Goal: Task Accomplishment & Management: Use online tool/utility

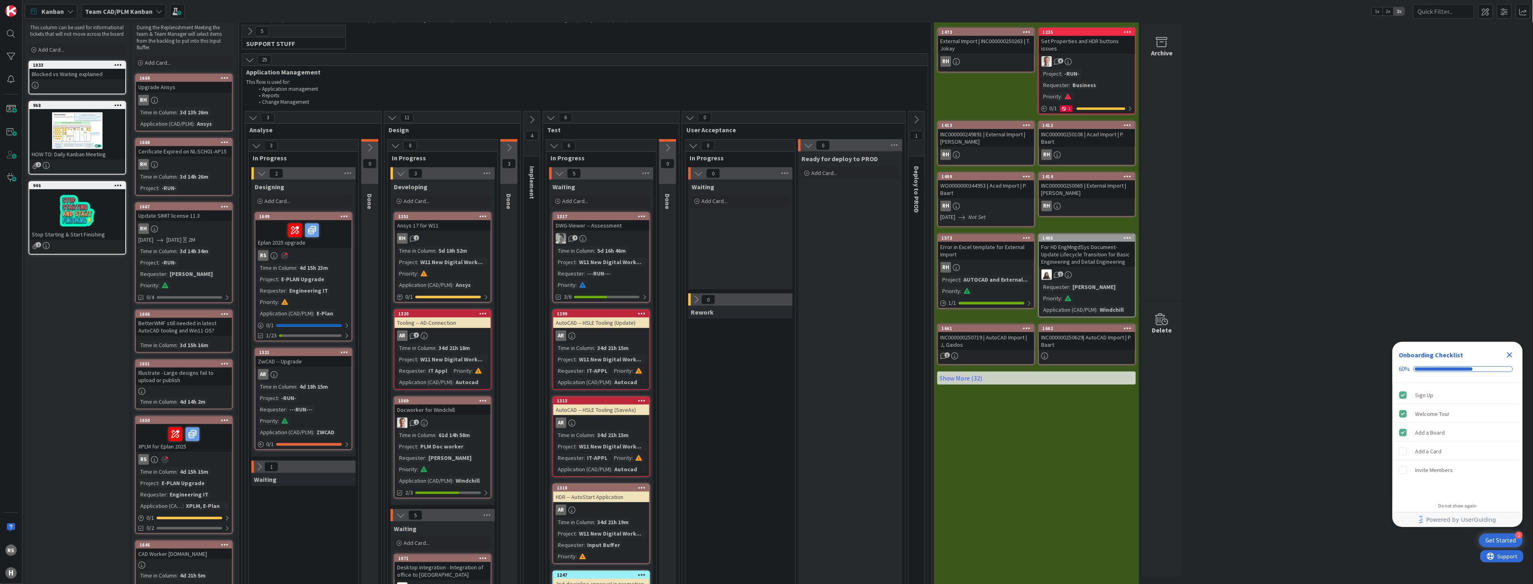
scroll to position [45, 0]
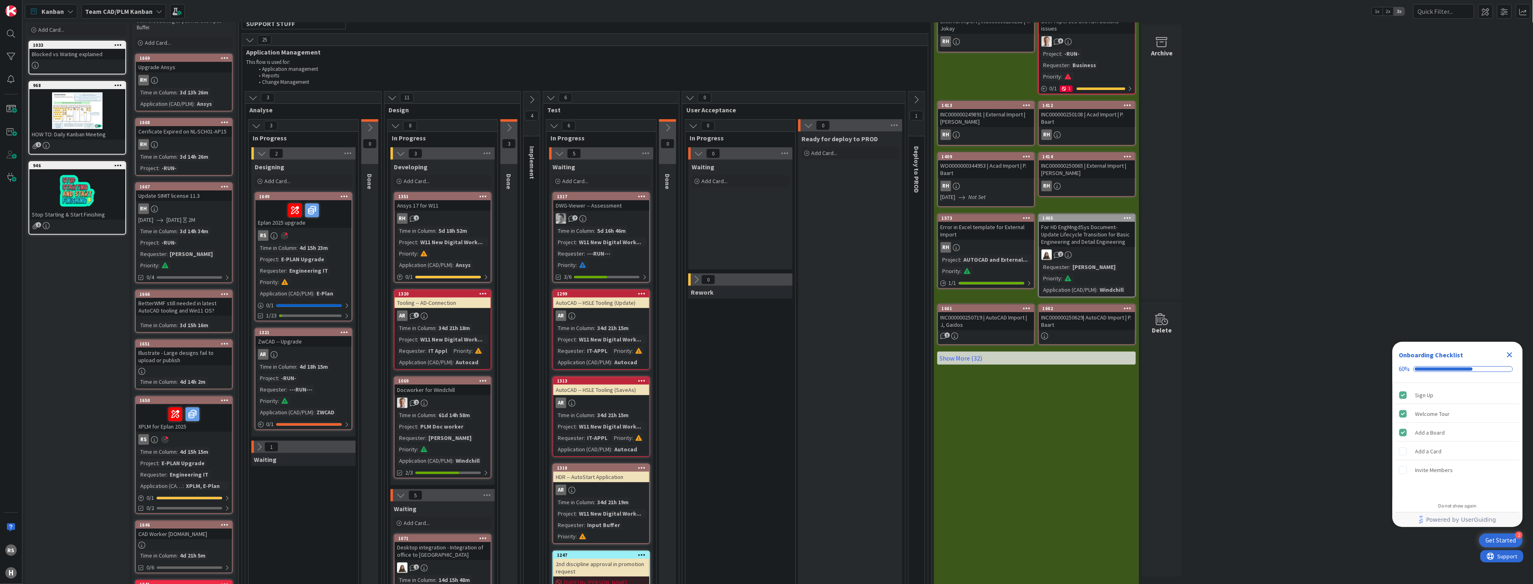
click at [308, 242] on link "1649 Eplan 2025 upgrade RS Time in Column : 4d 15h 23m Project : E-PLAN Upgrade…" at bounding box center [304, 256] width 98 height 129
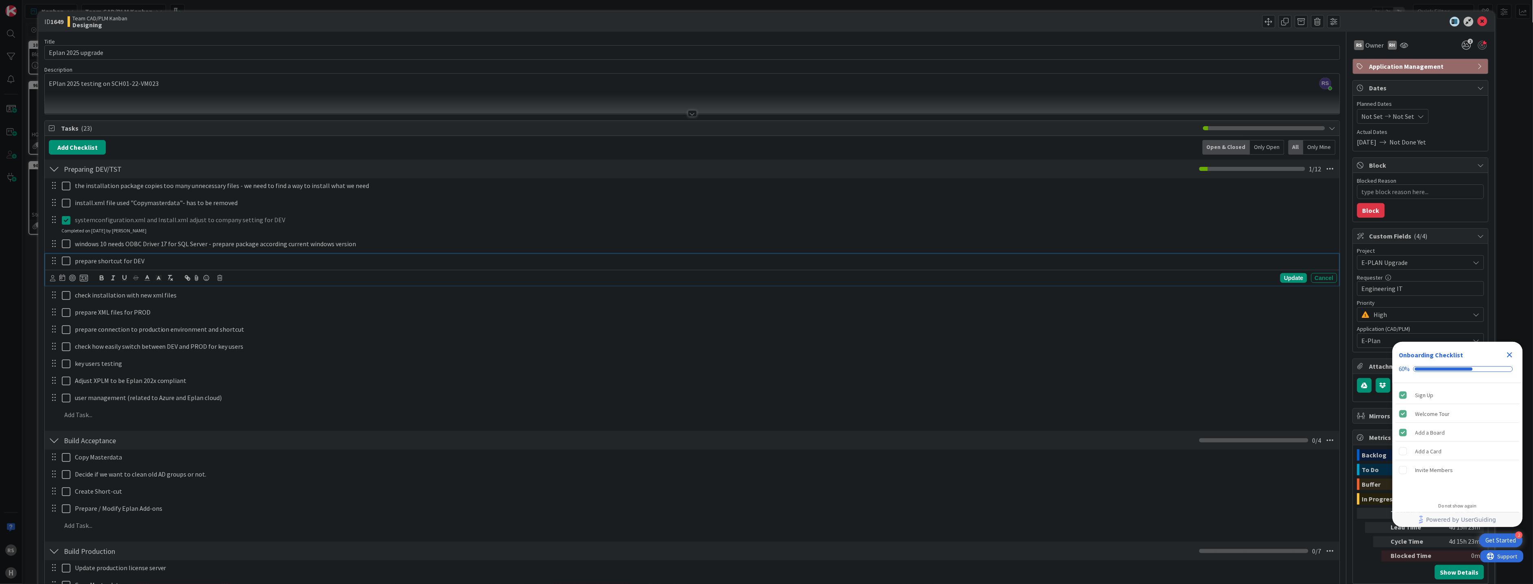
click at [62, 262] on icon at bounding box center [68, 261] width 12 height 10
click at [66, 288] on icon at bounding box center [68, 285] width 12 height 10
click at [1478, 22] on icon at bounding box center [1483, 22] width 10 height 10
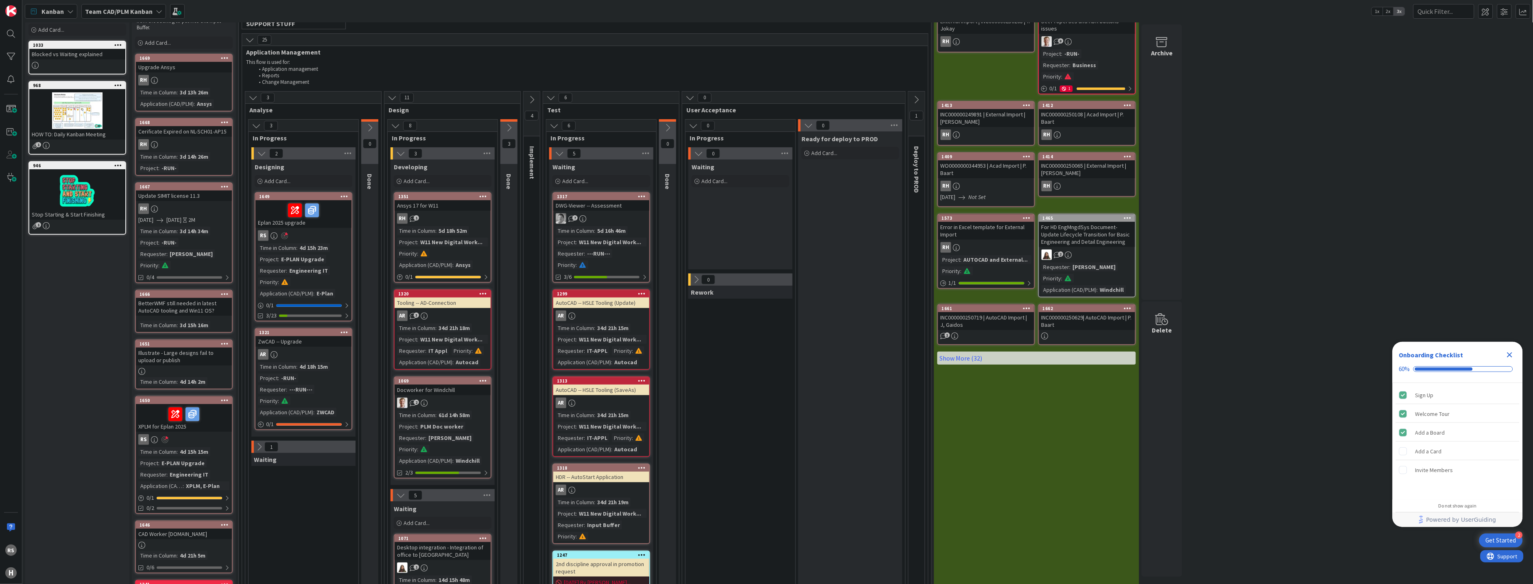
click at [1512, 355] on icon "Close Checklist" at bounding box center [1510, 355] width 10 height 10
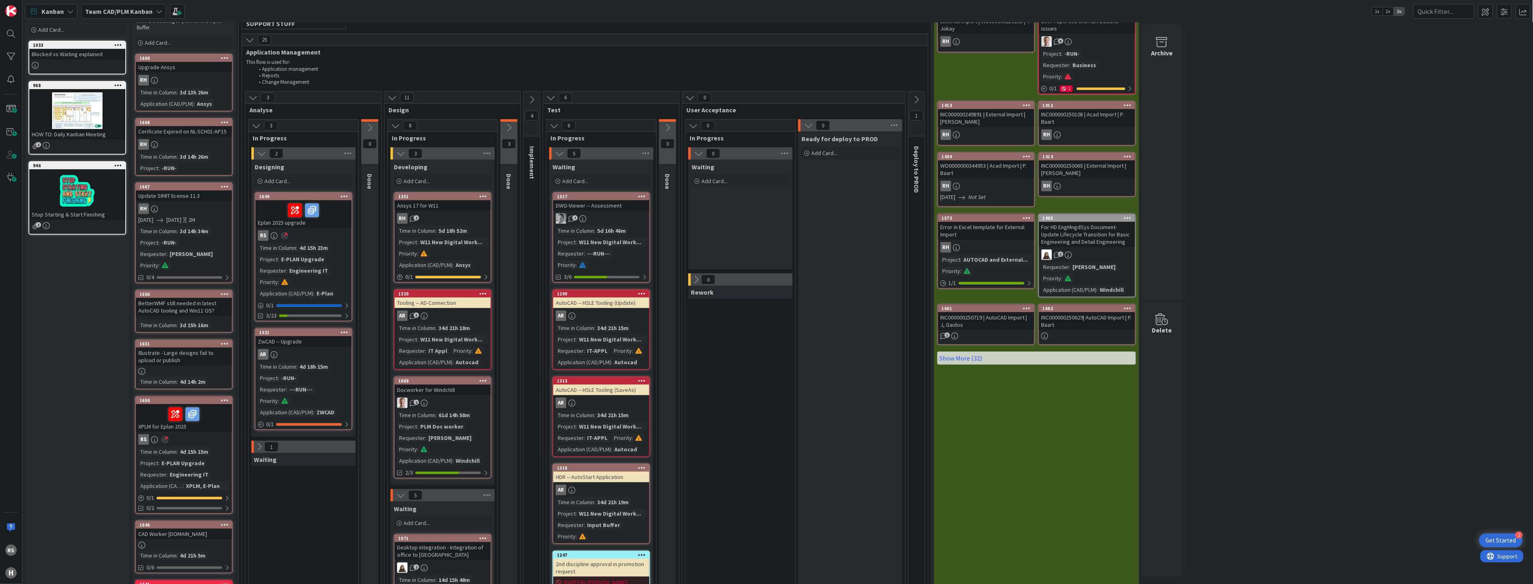
click at [294, 249] on div "Time in Column" at bounding box center [277, 247] width 38 height 9
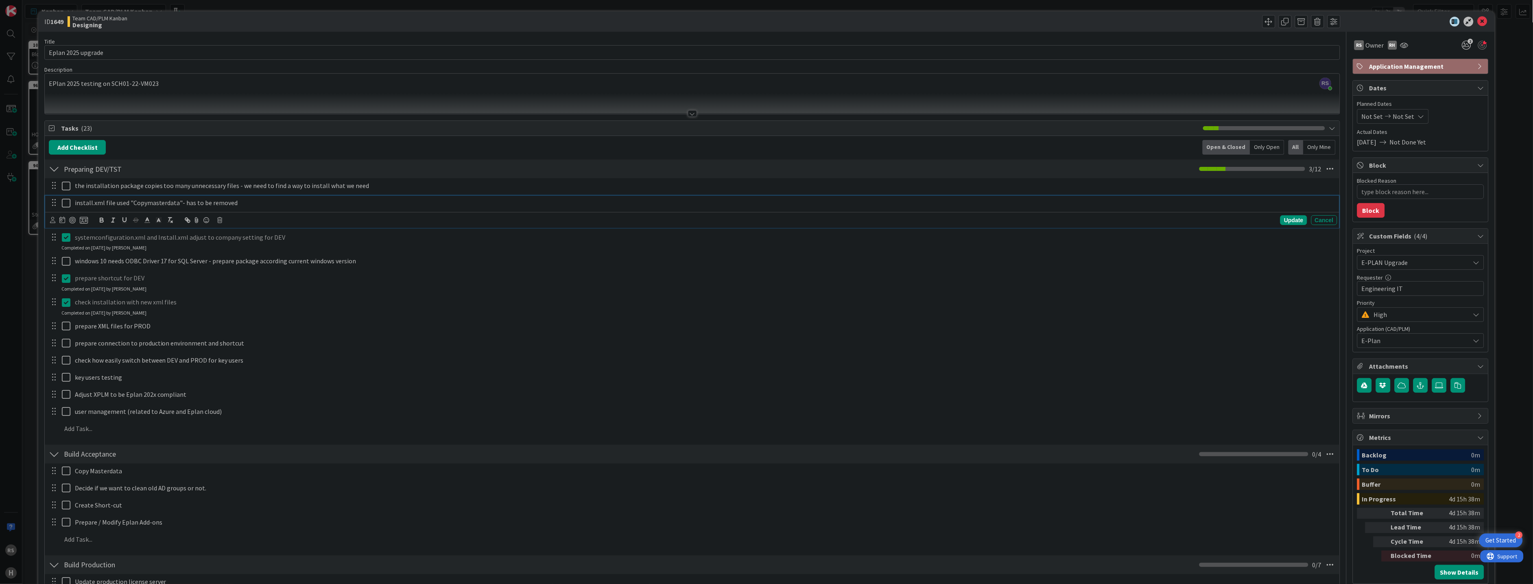
click at [66, 205] on icon at bounding box center [68, 203] width 12 height 10
click at [64, 205] on icon at bounding box center [68, 203] width 12 height 10
type textarea "x"
click at [253, 205] on p "install.xml file used "Copymasterdata"- has to be removed" at bounding box center [704, 202] width 1259 height 9
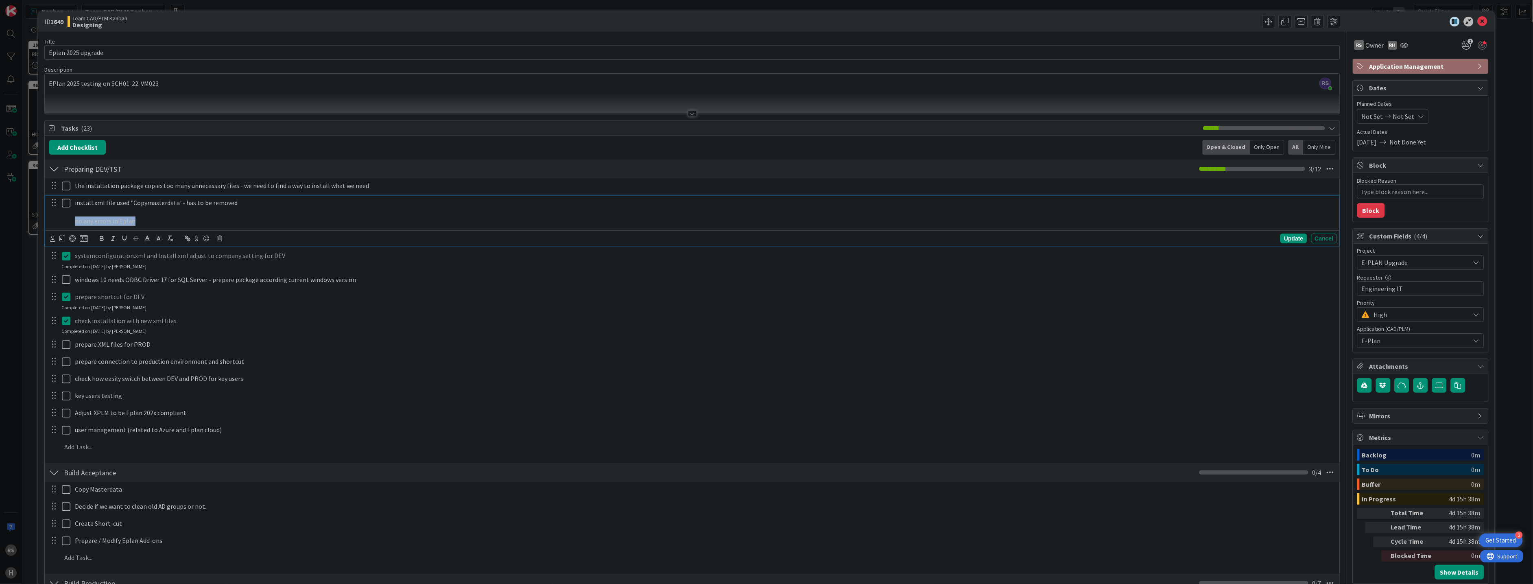
drag, startPoint x: 141, startPoint y: 223, endPoint x: 74, endPoint y: 223, distance: 67.1
click at [74, 223] on div "install.xml file used "Copymasterdata"- has to be removed no any errors in Eplan" at bounding box center [705, 212] width 1266 height 33
click at [102, 240] on icon "button" at bounding box center [101, 238] width 7 height 7
click at [67, 205] on icon at bounding box center [68, 203] width 12 height 10
click at [84, 437] on p at bounding box center [697, 436] width 1273 height 9
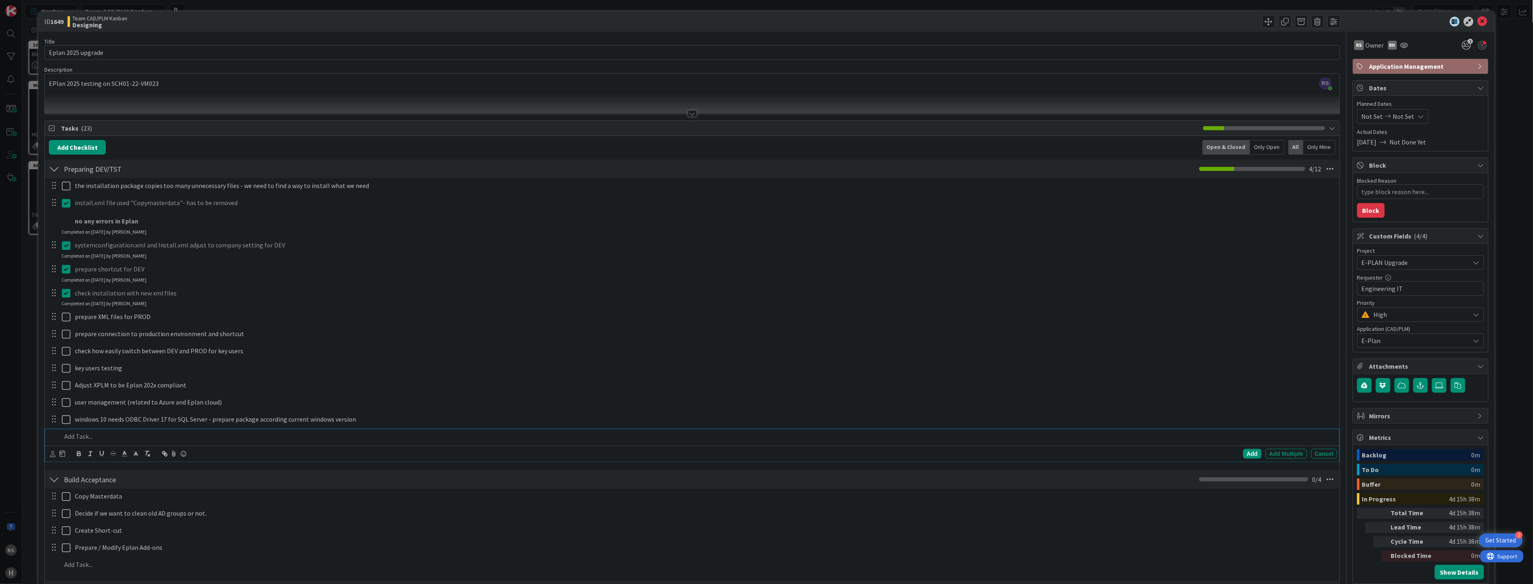
type textarea "x"
click at [190, 437] on p "testing download check-out and check-in" at bounding box center [704, 436] width 1259 height 9
drag, startPoint x: 115, startPoint y: 456, endPoint x: 155, endPoint y: 456, distance: 40.3
click at [155, 456] on p "error appear - no template" at bounding box center [704, 454] width 1259 height 9
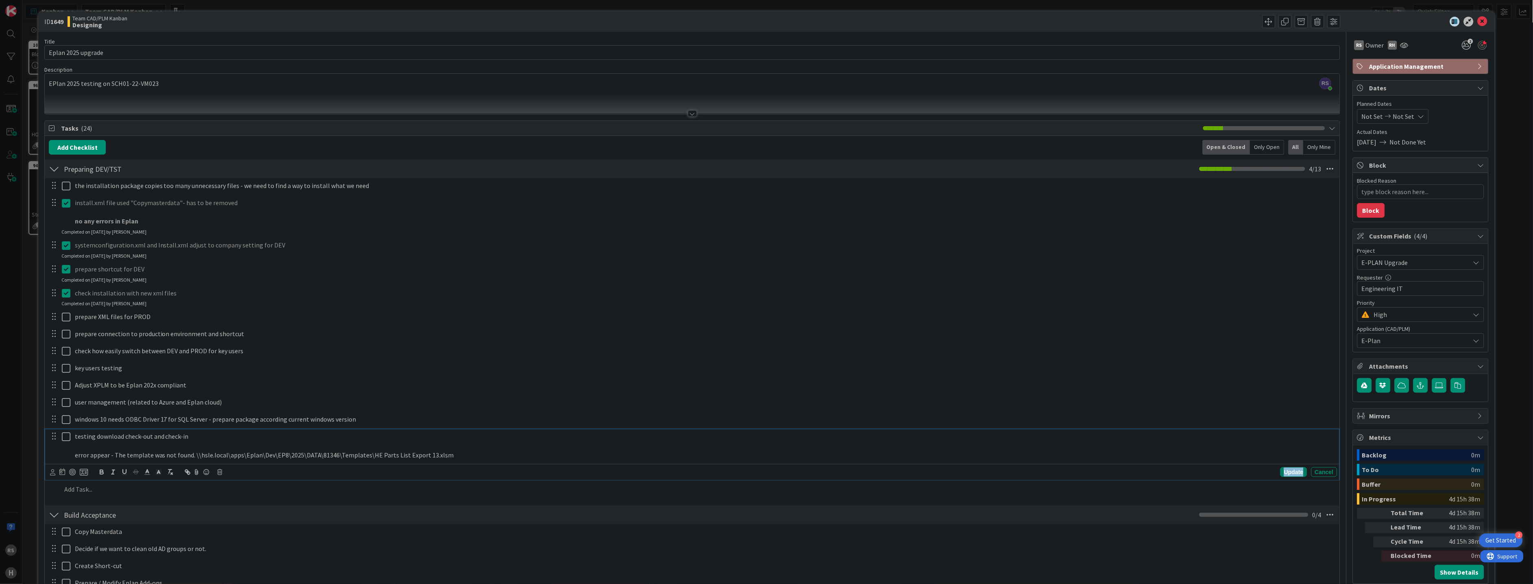
click at [1280, 473] on div "Update" at bounding box center [1293, 472] width 26 height 10
type textarea "x"
click at [197, 437] on p "testing download check-out and check-in" at bounding box center [704, 436] width 1259 height 9
click at [1282, 475] on div "Update" at bounding box center [1293, 472] width 26 height 10
drag, startPoint x: 97, startPoint y: 436, endPoint x: 106, endPoint y: 362, distance: 74.6
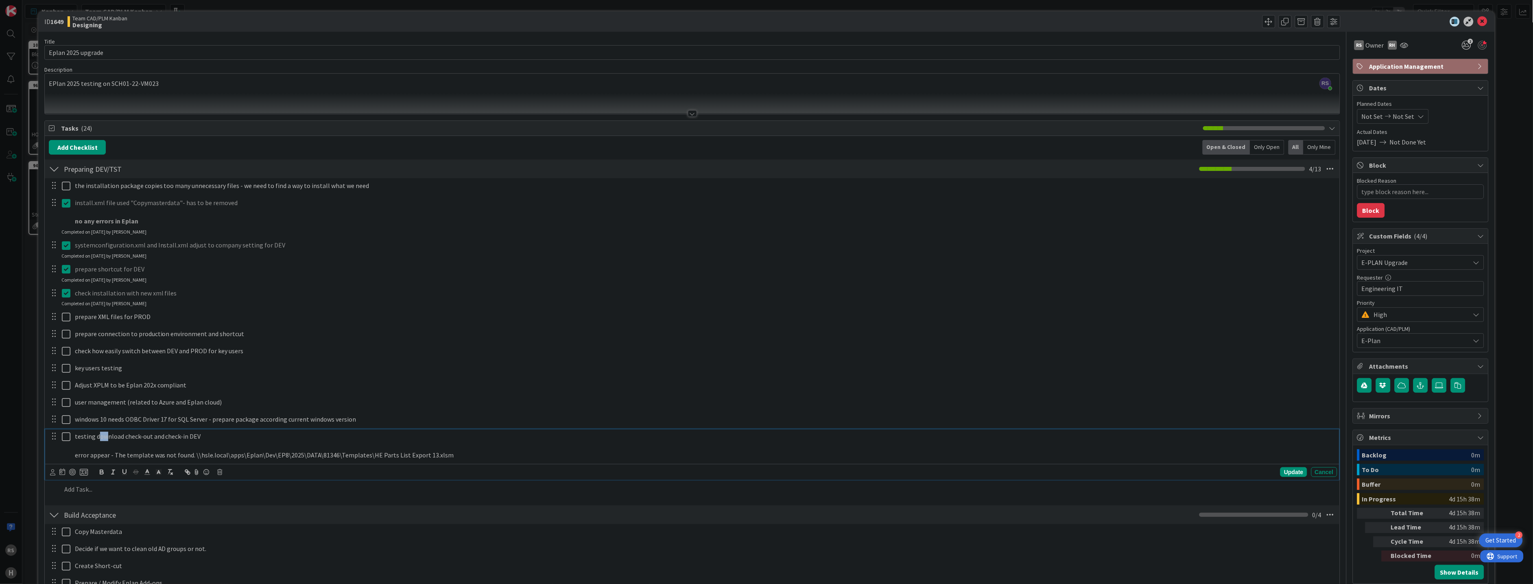
click at [106, 362] on div "the installation package copies too many unnecessary files - we need to find a …" at bounding box center [692, 338] width 1287 height 321
click at [82, 433] on p "testing download check-out and check-in DEV" at bounding box center [704, 436] width 1259 height 9
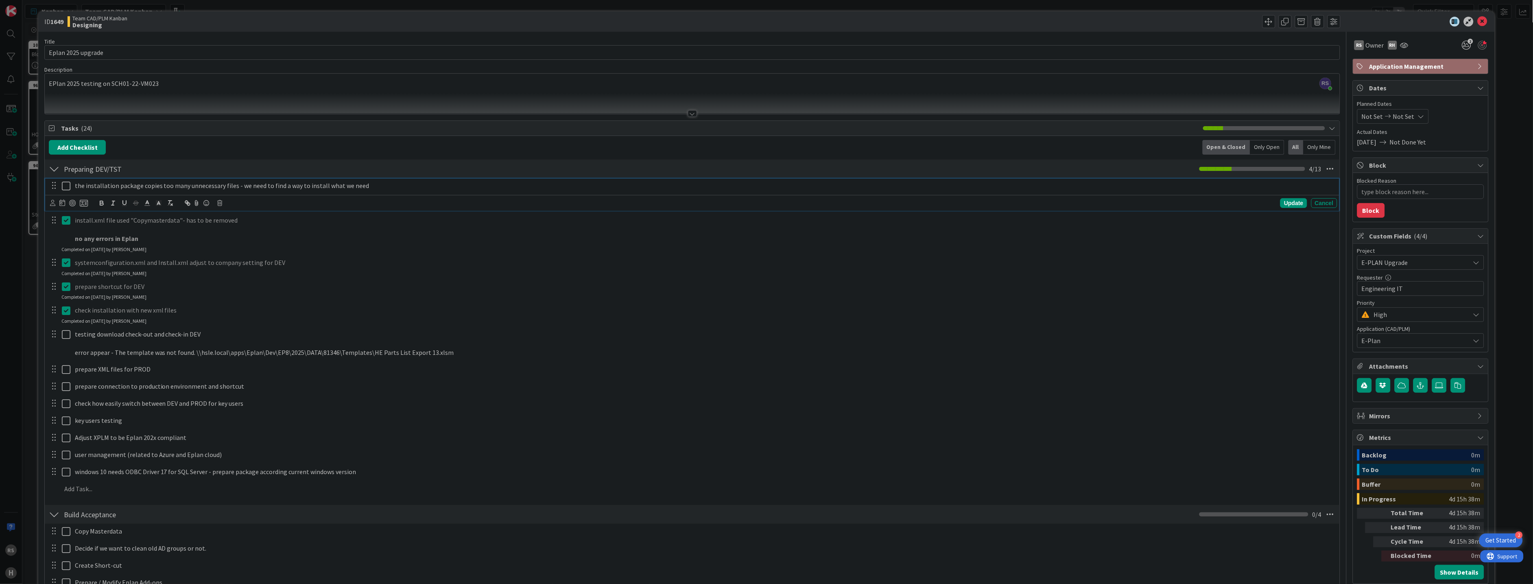
click at [312, 189] on p "the installation package copies too many unnecessary files - we need to find a …" at bounding box center [704, 185] width 1259 height 9
click at [391, 189] on p "the installation package copies too many unnecessary files - we need to find a …" at bounding box center [704, 185] width 1259 height 9
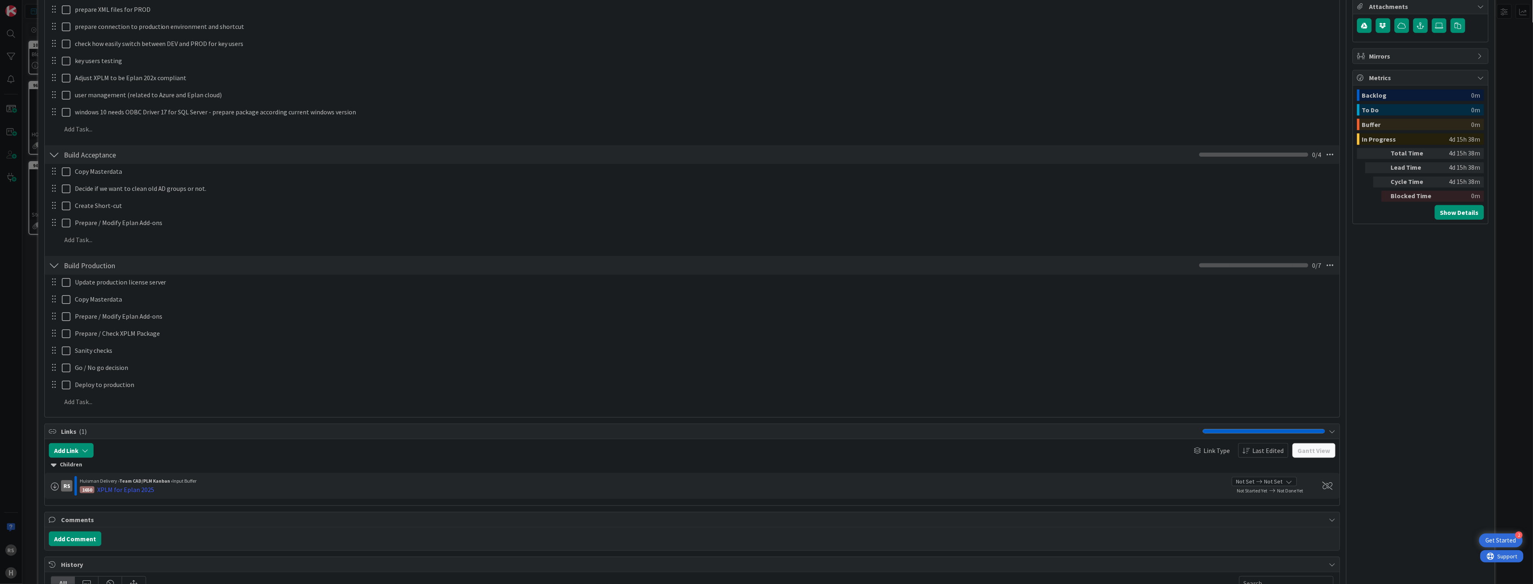
scroll to position [308, 0]
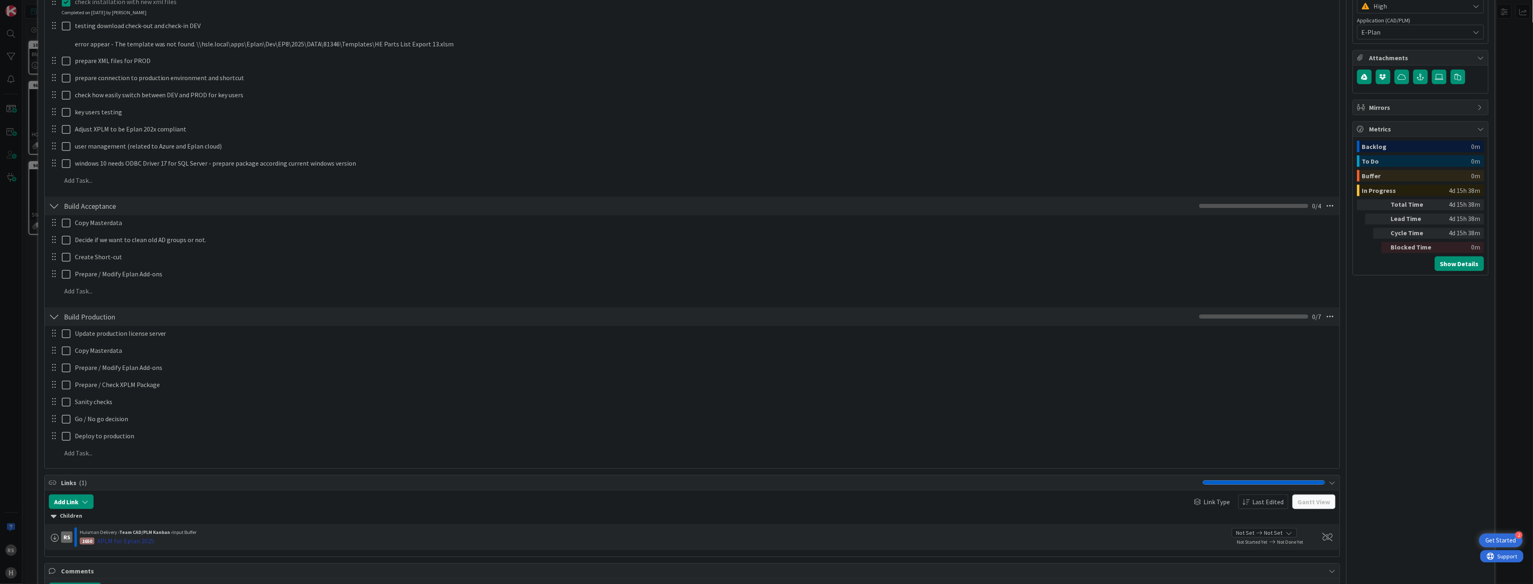
click at [131, 538] on div "XPLM for Eplan 2025" at bounding box center [125, 541] width 57 height 10
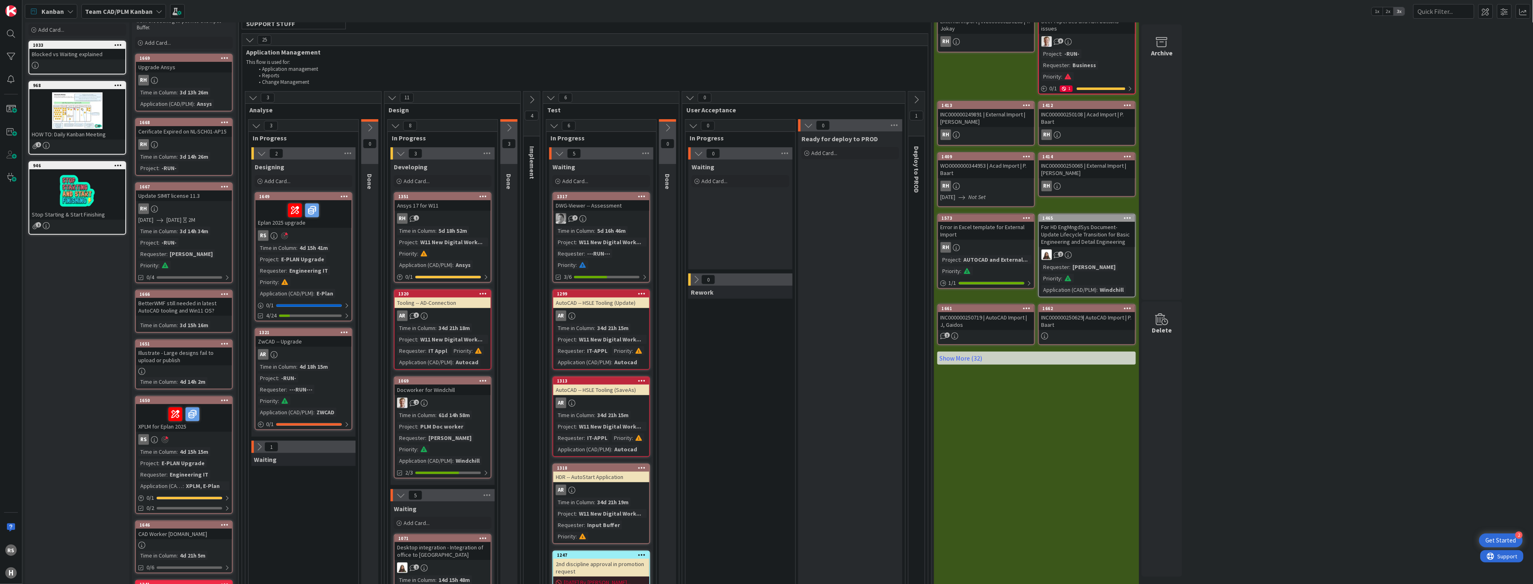
click at [304, 255] on div "E-PLAN Upgrade" at bounding box center [302, 259] width 47 height 9
click at [299, 249] on div "4d 15h 41m" at bounding box center [313, 247] width 33 height 9
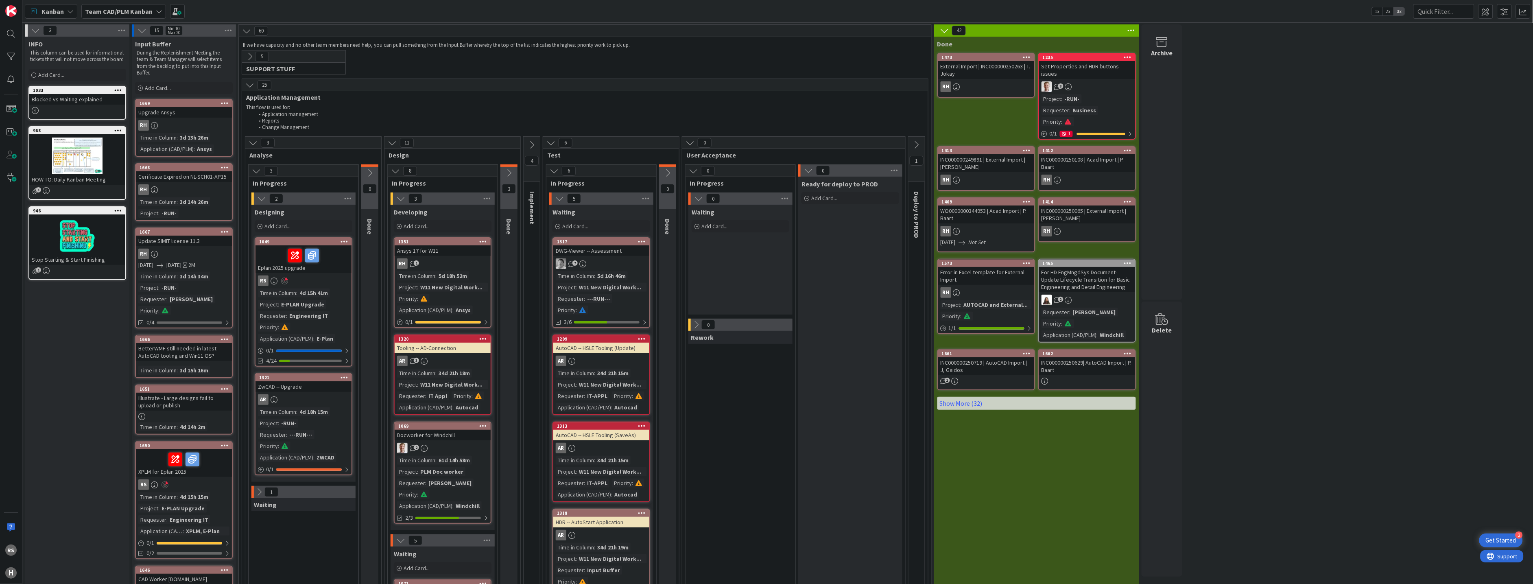
click at [286, 301] on div "E-PLAN Upgrade" at bounding box center [302, 304] width 47 height 9
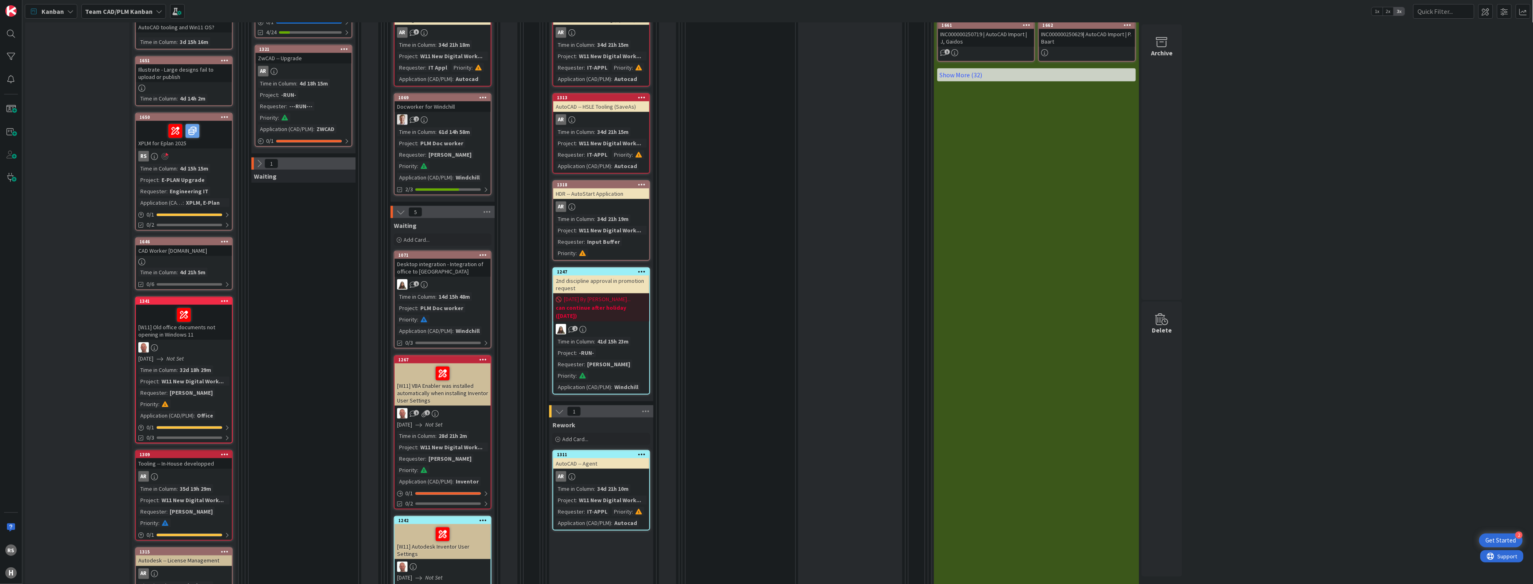
scroll to position [316, 0]
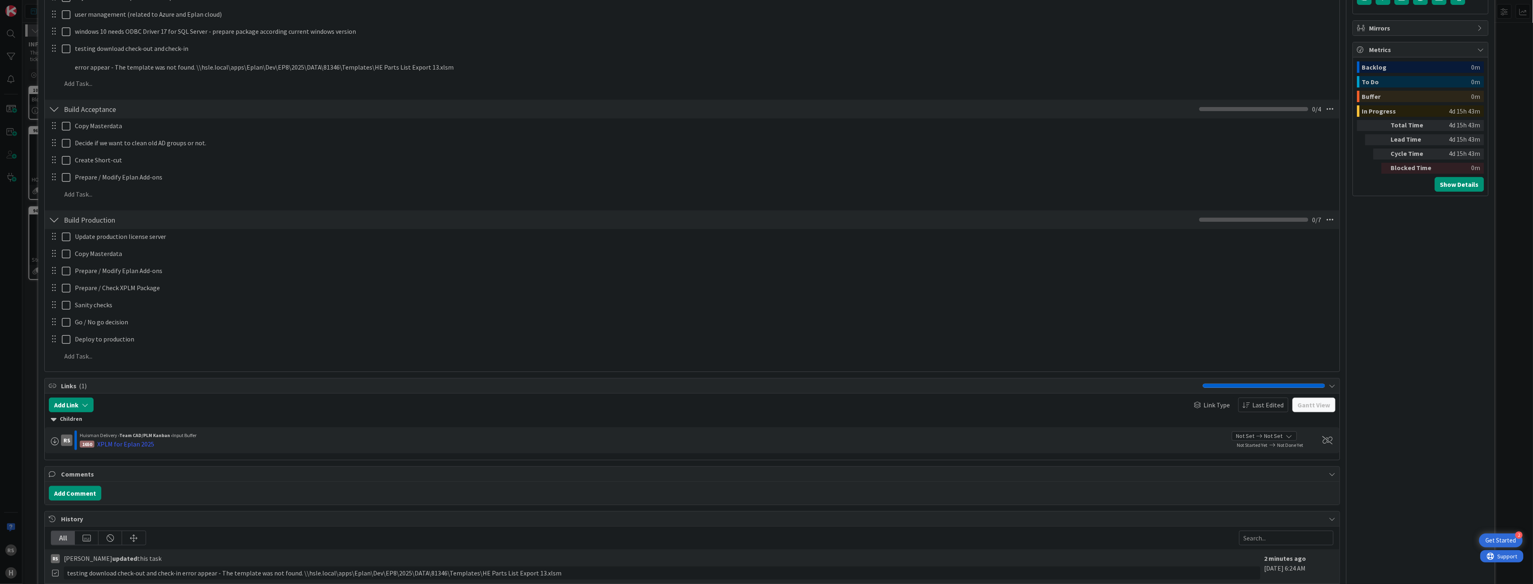
scroll to position [497, 0]
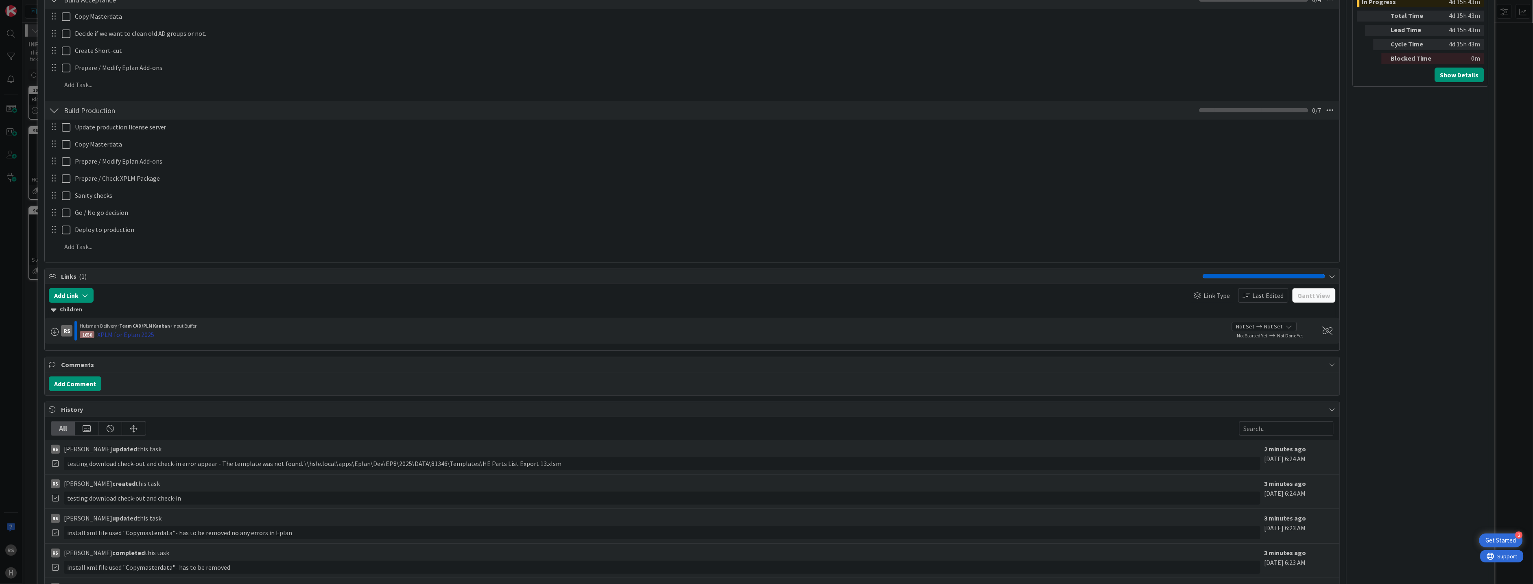
click at [134, 336] on div "XPLM for Eplan 2025" at bounding box center [125, 335] width 57 height 10
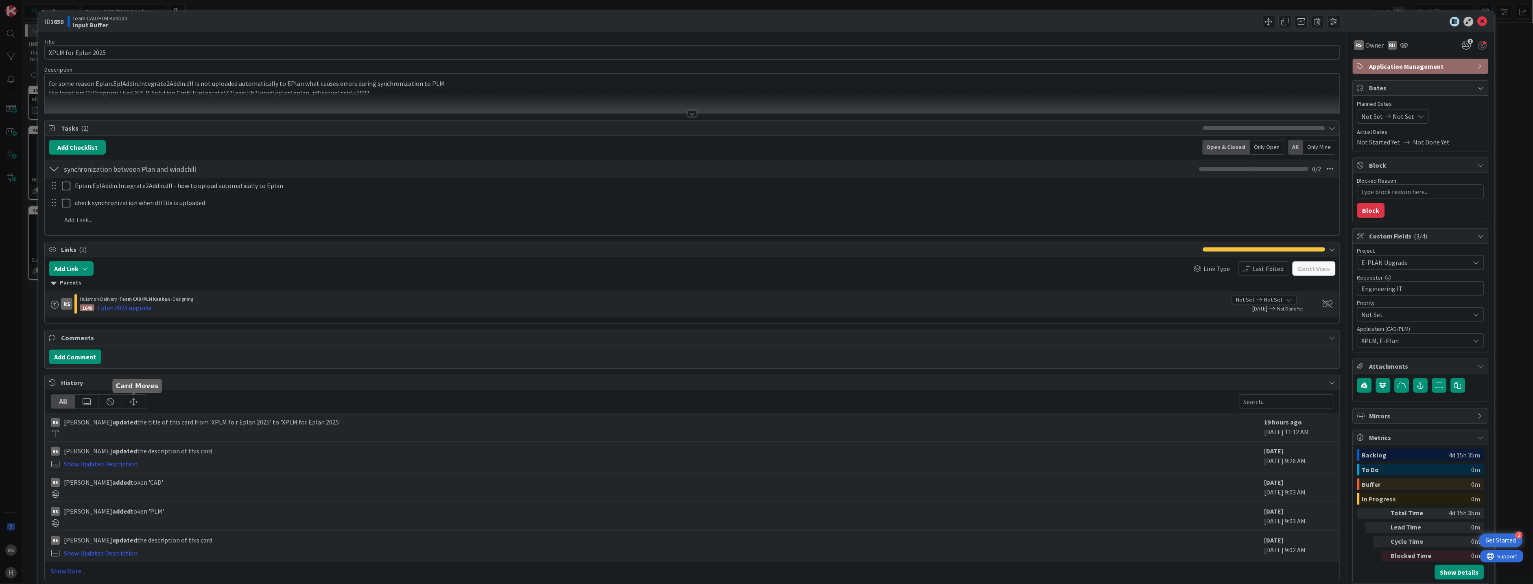
type textarea "x"
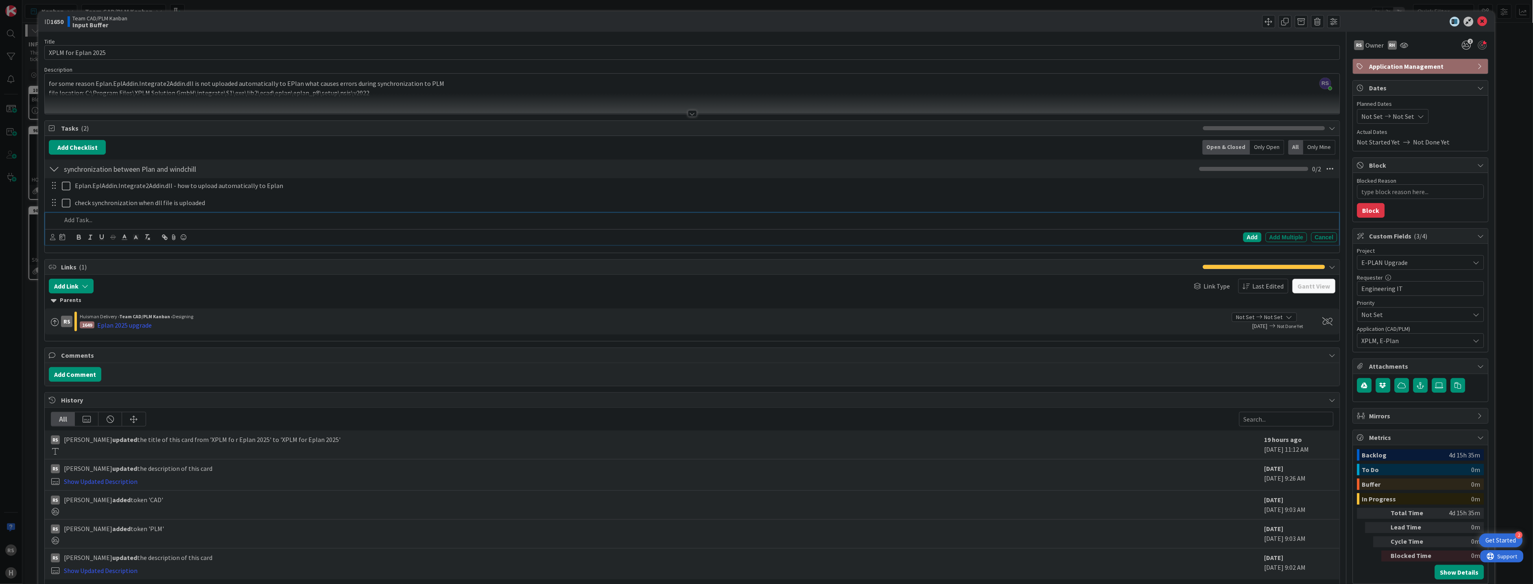
click at [82, 223] on p at bounding box center [697, 219] width 1273 height 9
type textarea "x"
click at [1478, 20] on icon at bounding box center [1483, 22] width 10 height 10
